Goal: Task Accomplishment & Management: Use online tool/utility

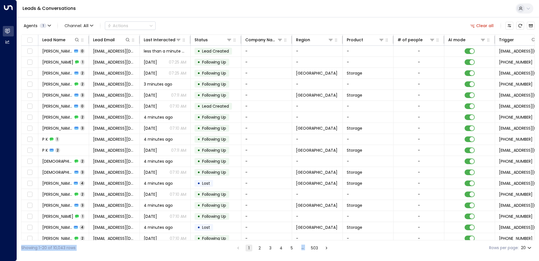
scroll to position [28, 0]
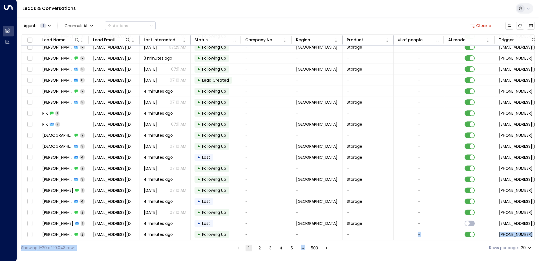
drag, startPoint x: 400, startPoint y: 240, endPoint x: 404, endPoint y: 239, distance: 3.8
click at [404, 239] on div "Agents 1 Channel: All Actions Clear all Lead Name Lead Email Last Interacted St…" at bounding box center [278, 136] width 514 height 238
click at [332, 39] on icon at bounding box center [331, 40] width 5 height 5
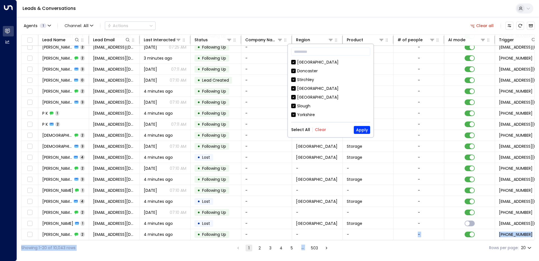
click at [320, 131] on button "Clear" at bounding box center [320, 129] width 11 height 5
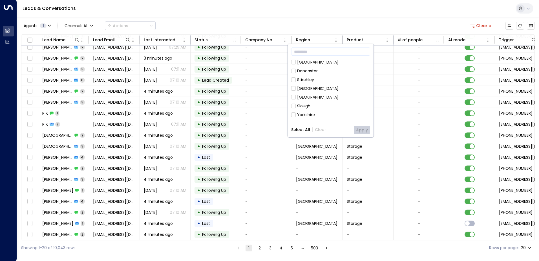
drag, startPoint x: 307, startPoint y: 62, endPoint x: 312, endPoint y: 64, distance: 5.0
click at [307, 62] on div "[GEOGRAPHIC_DATA]" at bounding box center [317, 62] width 41 height 6
click at [361, 129] on button "Apply" at bounding box center [362, 130] width 16 height 8
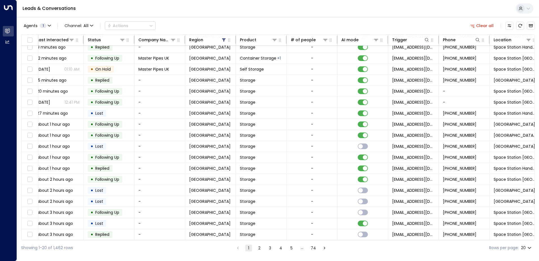
scroll to position [28, 115]
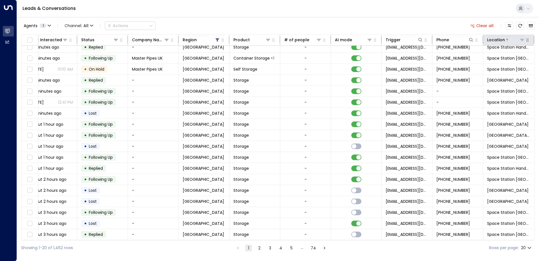
click at [520, 39] on icon at bounding box center [522, 40] width 5 height 5
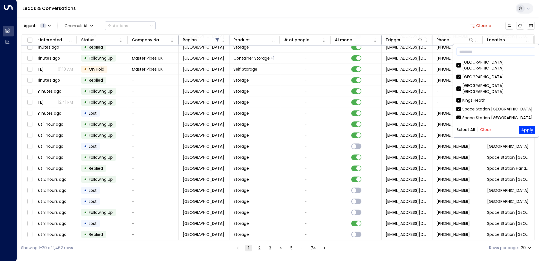
click at [484, 128] on button "Clear" at bounding box center [485, 129] width 11 height 5
click at [492, 74] on div "[GEOGRAPHIC_DATA]" at bounding box center [483, 77] width 41 height 6
click at [525, 129] on button "Apply" at bounding box center [527, 130] width 16 height 8
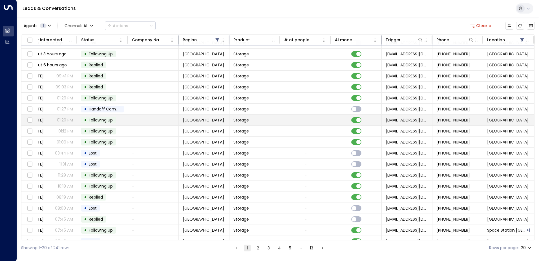
scroll to position [28, 115]
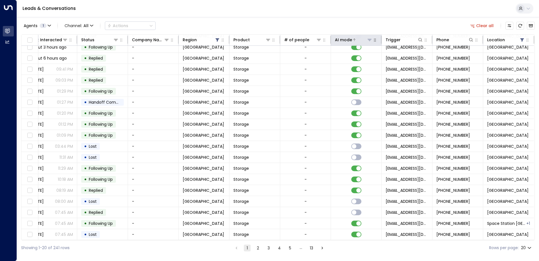
click at [371, 43] on div "AI mode" at bounding box center [354, 39] width 38 height 7
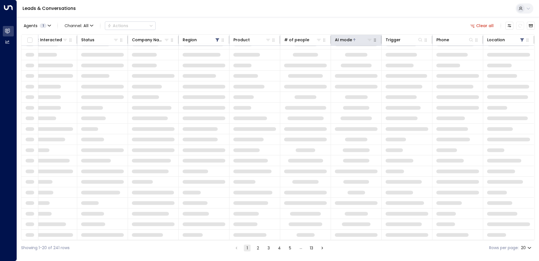
scroll to position [28, 115]
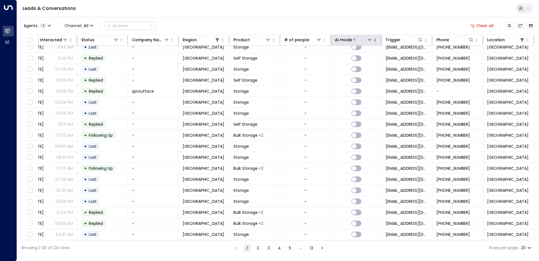
click at [372, 41] on button "button" at bounding box center [375, 40] width 6 height 6
click at [354, 41] on div at bounding box center [362, 40] width 20 height 6
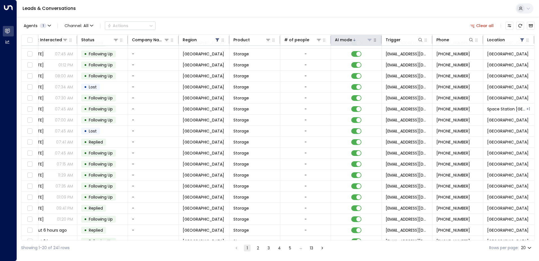
scroll to position [28, 115]
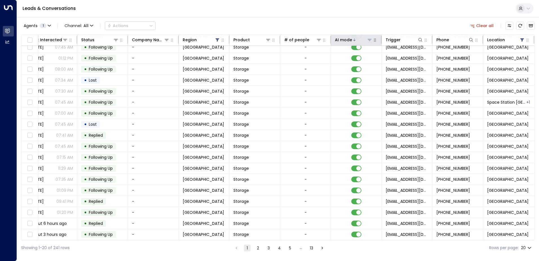
click at [368, 39] on icon at bounding box center [369, 40] width 5 height 5
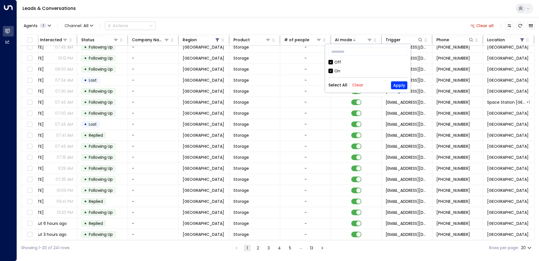
click at [356, 85] on button "Clear" at bounding box center [357, 85] width 11 height 5
click at [337, 71] on div "On" at bounding box center [337, 71] width 6 height 6
click at [395, 84] on button "Apply" at bounding box center [399, 85] width 16 height 8
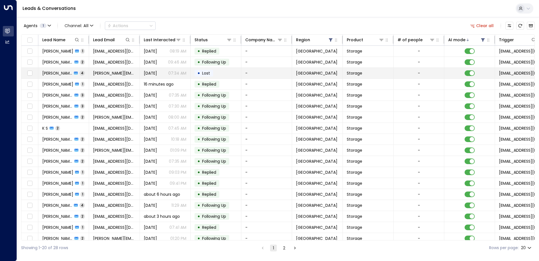
click at [56, 75] on span "[PERSON_NAME] Blog" at bounding box center [57, 73] width 30 height 6
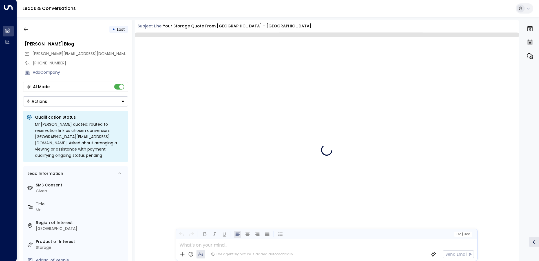
scroll to position [632, 0]
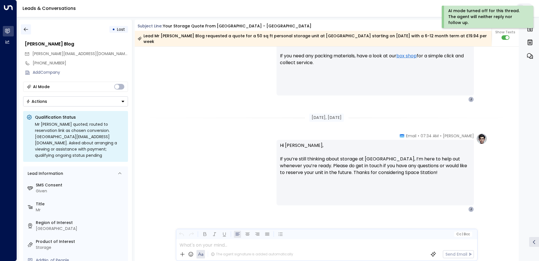
click at [24, 30] on icon "button" at bounding box center [26, 30] width 6 height 6
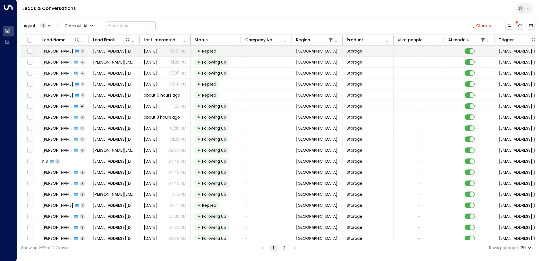
click at [58, 51] on span "[PERSON_NAME]" at bounding box center [57, 51] width 31 height 6
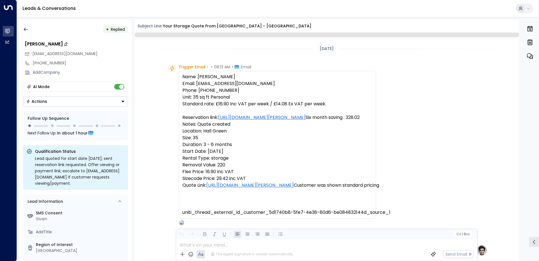
scroll to position [261, 0]
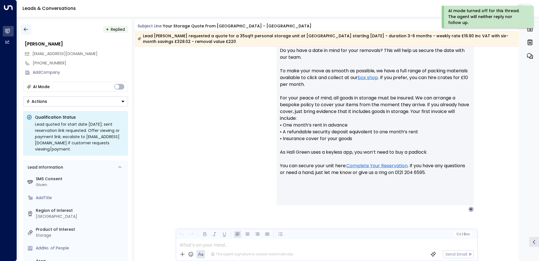
click at [30, 28] on button "button" at bounding box center [26, 29] width 10 height 10
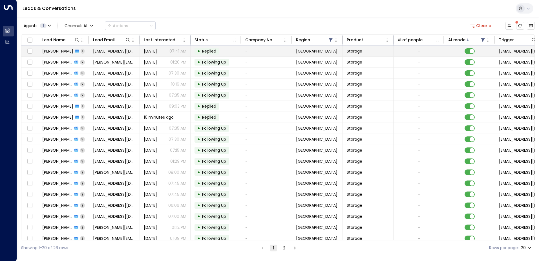
click at [51, 54] on span "[PERSON_NAME]" at bounding box center [57, 51] width 31 height 6
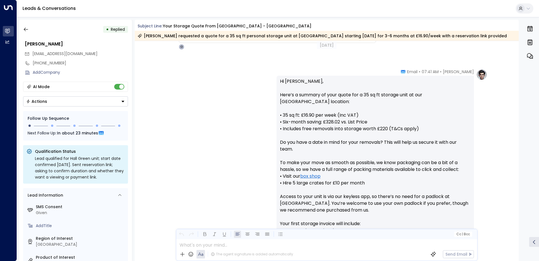
scroll to position [262, 0]
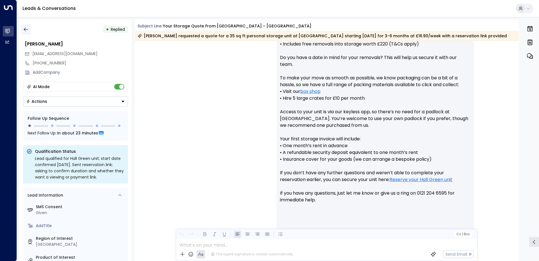
click at [27, 28] on icon "button" at bounding box center [26, 30] width 6 height 6
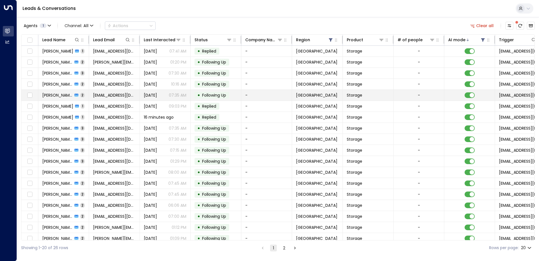
scroll to position [28, 0]
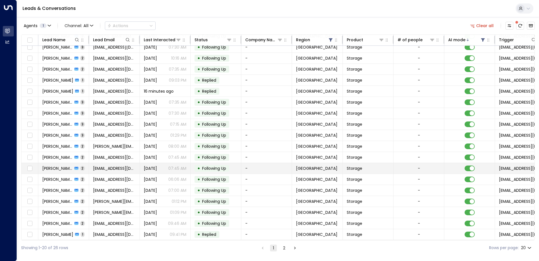
click at [58, 169] on span "[PERSON_NAME]" at bounding box center [57, 168] width 30 height 6
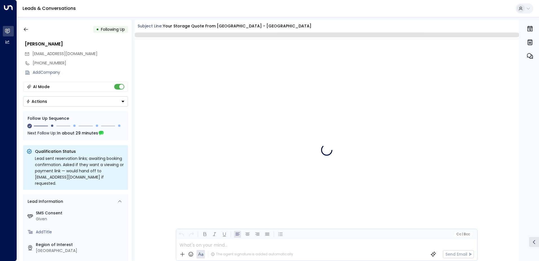
scroll to position [344, 0]
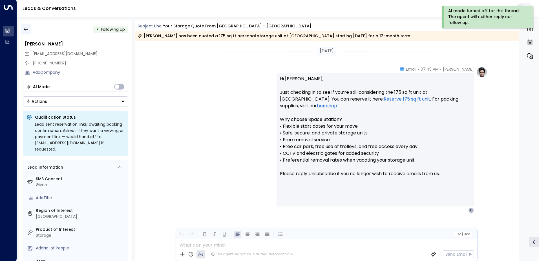
click at [28, 33] on button "button" at bounding box center [26, 29] width 10 height 10
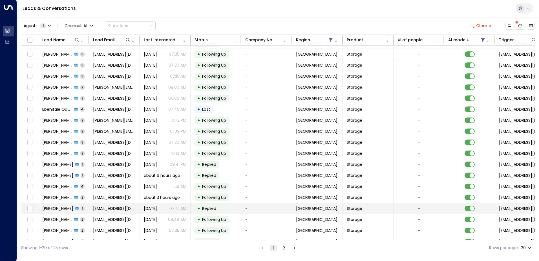
scroll to position [28, 0]
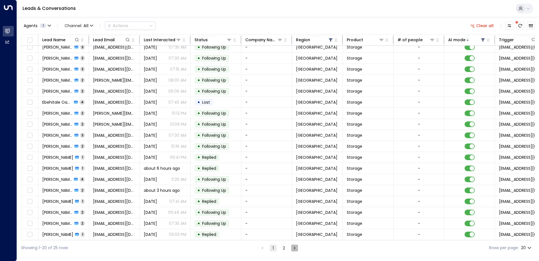
click at [295, 248] on icon "Go to next page" at bounding box center [294, 247] width 5 height 5
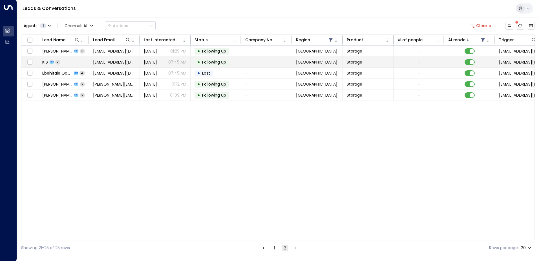
click at [49, 63] on div "K S 2" at bounding box center [51, 62] width 18 height 6
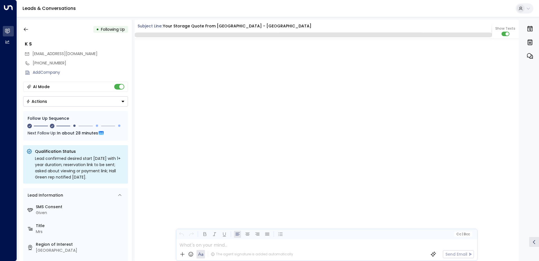
scroll to position [551, 0]
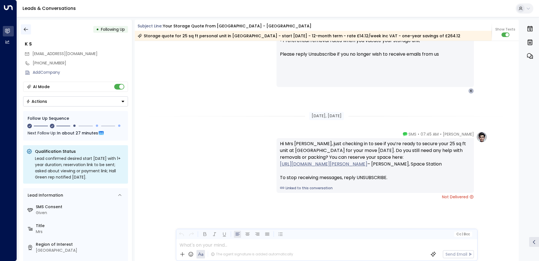
click at [27, 31] on icon "button" at bounding box center [26, 30] width 6 height 6
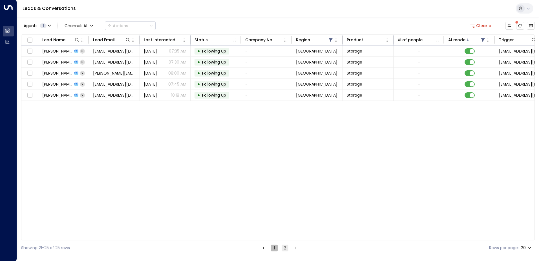
click at [272, 246] on button "1" at bounding box center [274, 247] width 7 height 7
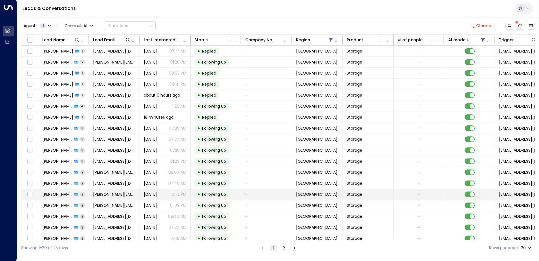
click at [62, 192] on span "[PERSON_NAME]" at bounding box center [57, 194] width 30 height 6
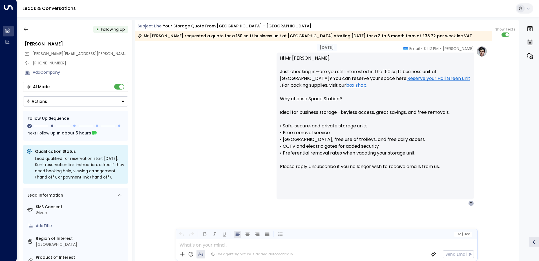
scroll to position [776, 0]
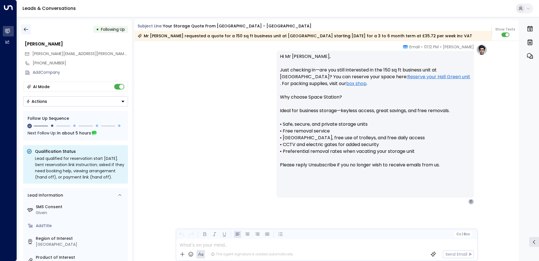
click at [30, 29] on button "button" at bounding box center [26, 29] width 10 height 10
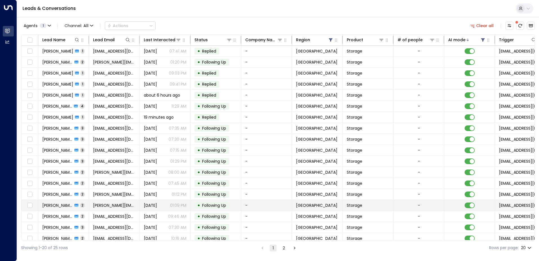
click at [52, 205] on span "[PERSON_NAME]" at bounding box center [57, 205] width 30 height 6
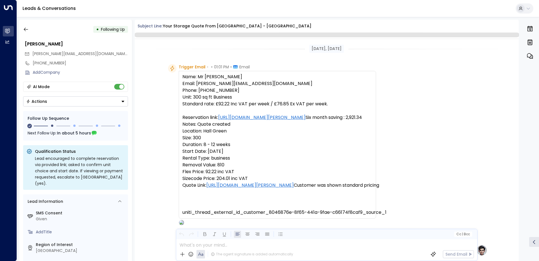
scroll to position [364, 0]
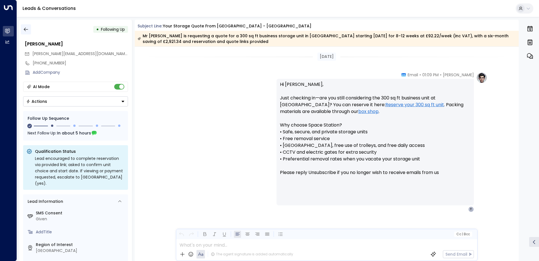
click at [26, 32] on icon "button" at bounding box center [26, 30] width 6 height 6
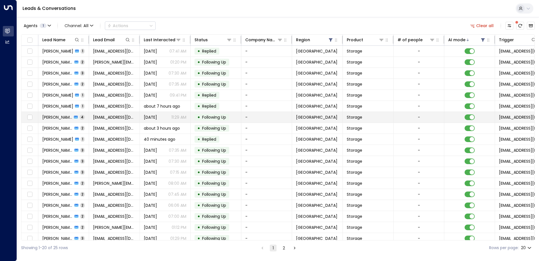
scroll to position [28, 0]
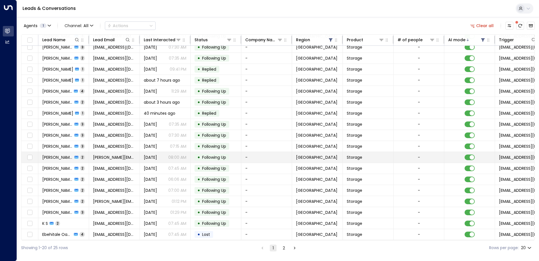
click at [59, 155] on span "[PERSON_NAME]" at bounding box center [57, 157] width 30 height 6
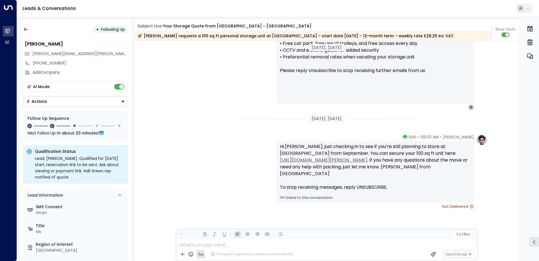
scroll to position [598, 0]
